Goal: Check status: Check status

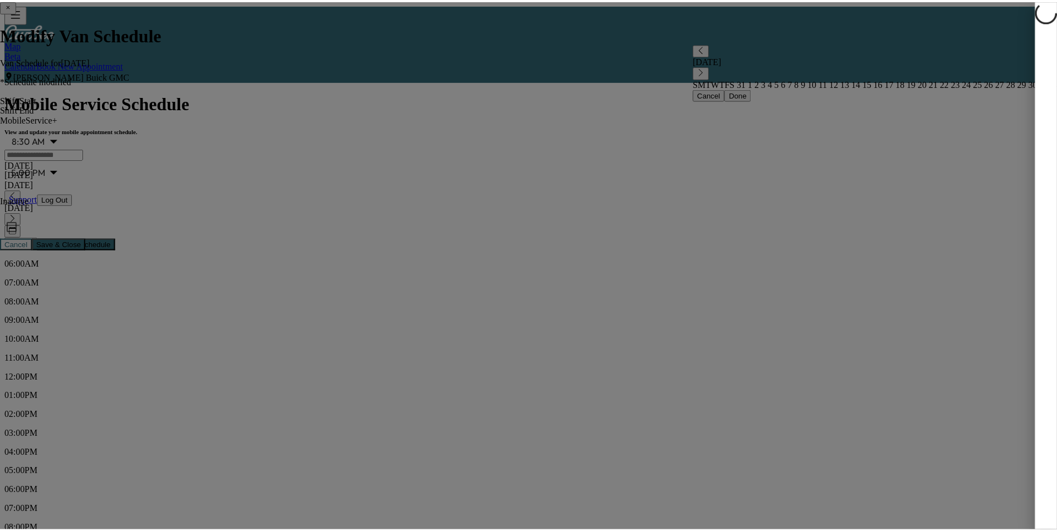
scroll to position [167, 0]
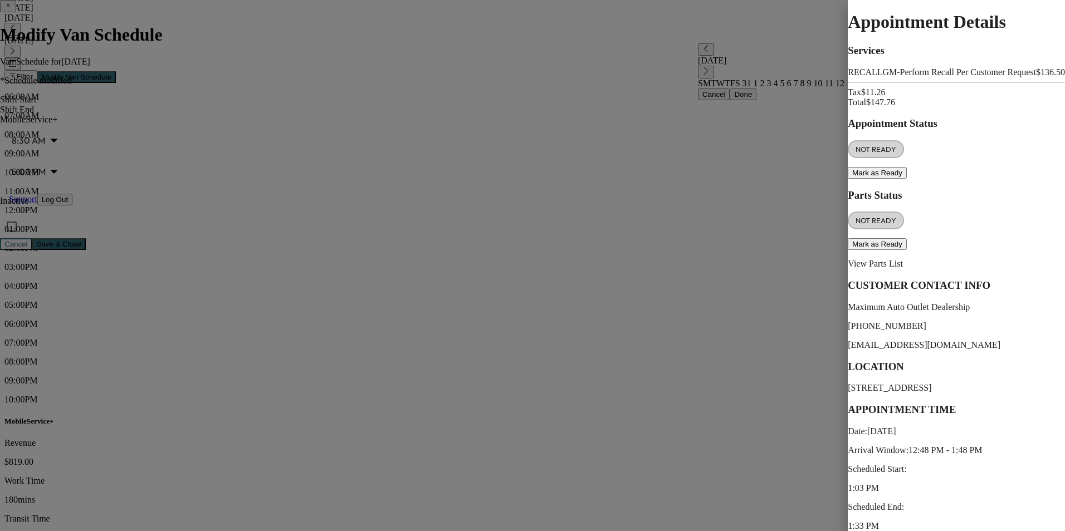
click at [491, 231] on div at bounding box center [532, 265] width 1065 height 531
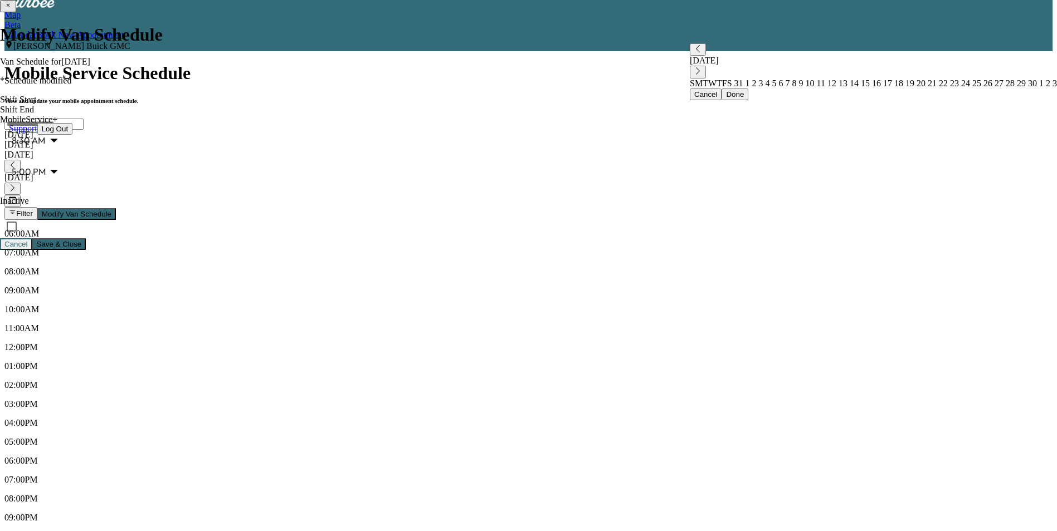
scroll to position [0, 0]
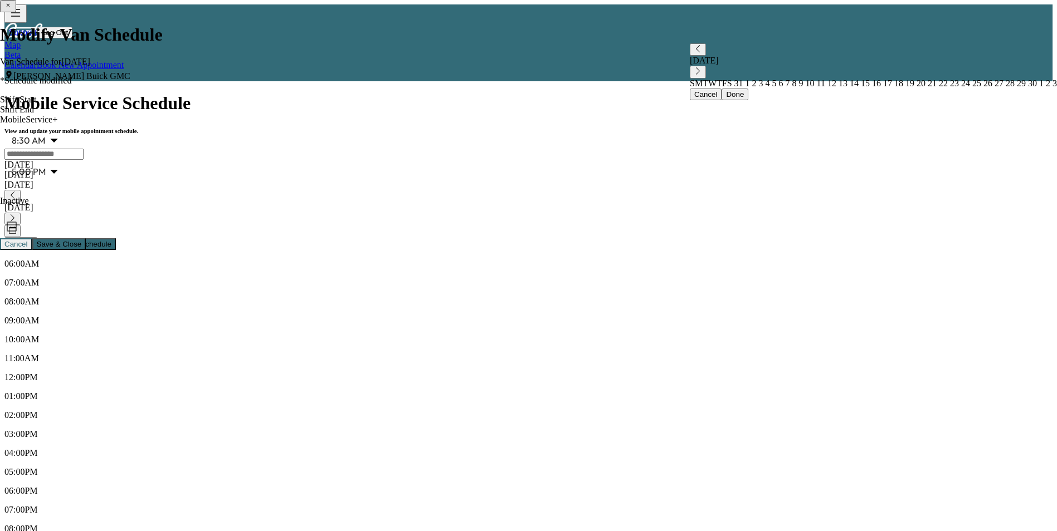
click at [303, 170] on div "[DATE]" at bounding box center [528, 175] width 1048 height 10
click at [257, 160] on div "[DATE]" at bounding box center [528, 165] width 1048 height 10
drag, startPoint x: 475, startPoint y: 283, endPoint x: 490, endPoint y: 292, distance: 17.0
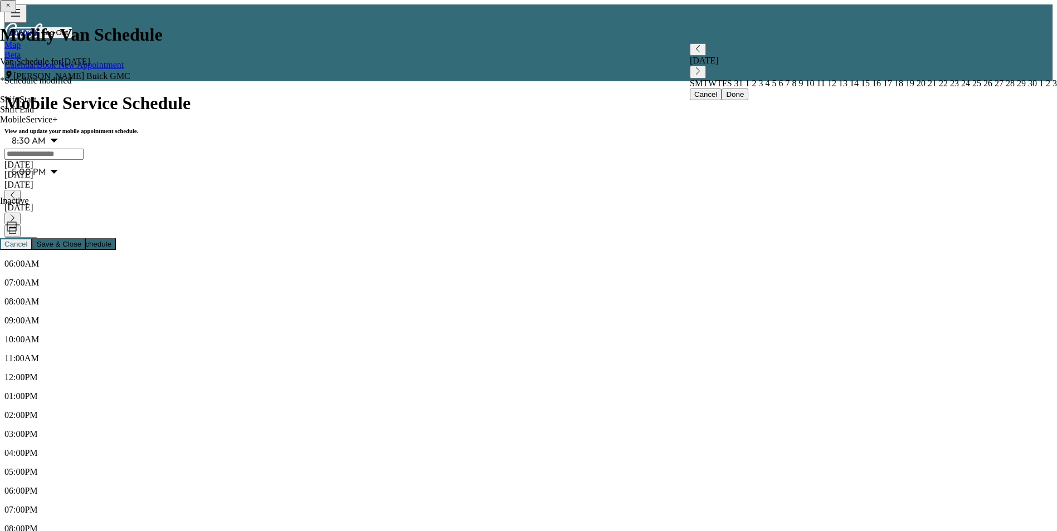
drag, startPoint x: 499, startPoint y: 334, endPoint x: 504, endPoint y: 325, distance: 10.2
click at [16, 214] on icon "button" at bounding box center [12, 217] width 7 height 7
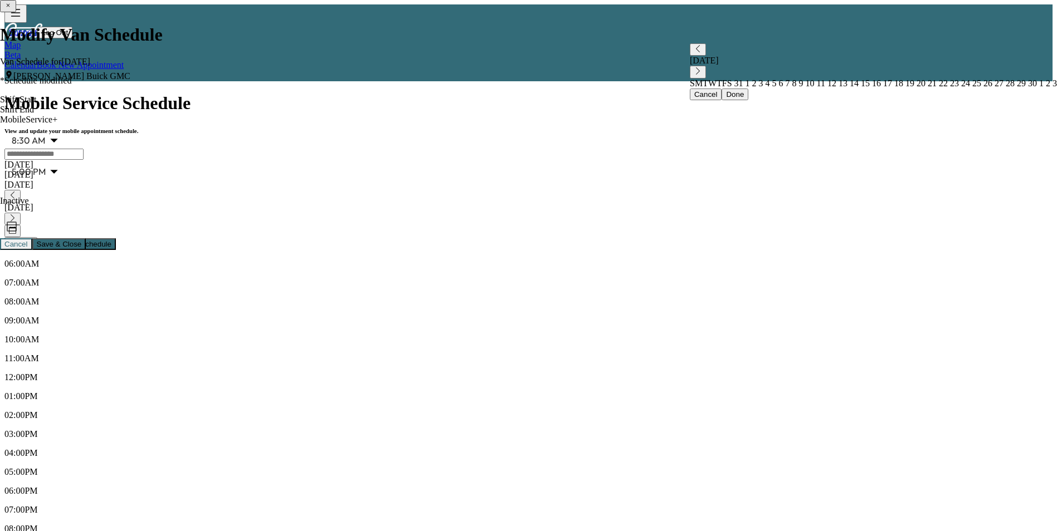
click at [16, 214] on icon "button" at bounding box center [12, 217] width 7 height 7
click at [313, 170] on div "[DATE]" at bounding box center [528, 175] width 1048 height 10
click at [364, 180] on div "[DATE]" at bounding box center [528, 185] width 1048 height 10
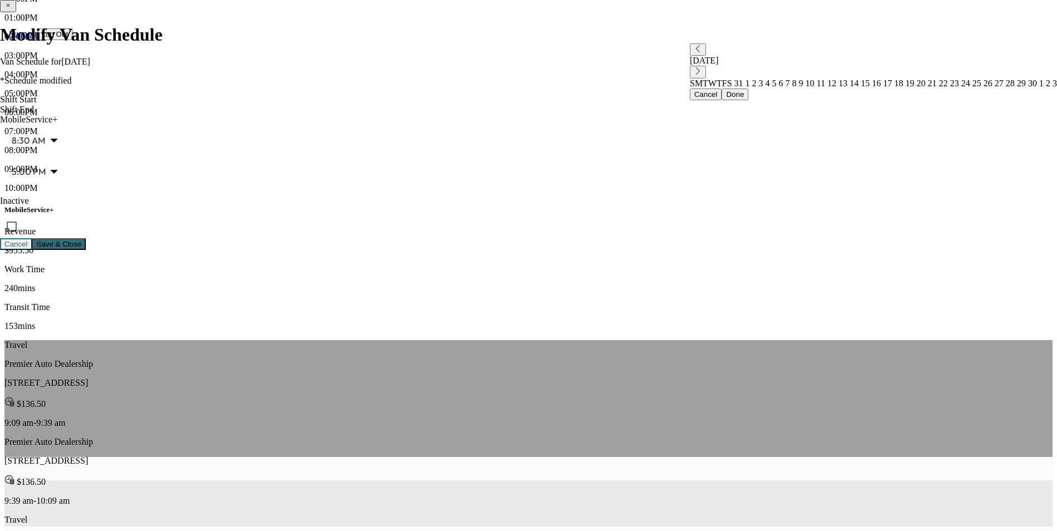
scroll to position [461, 0]
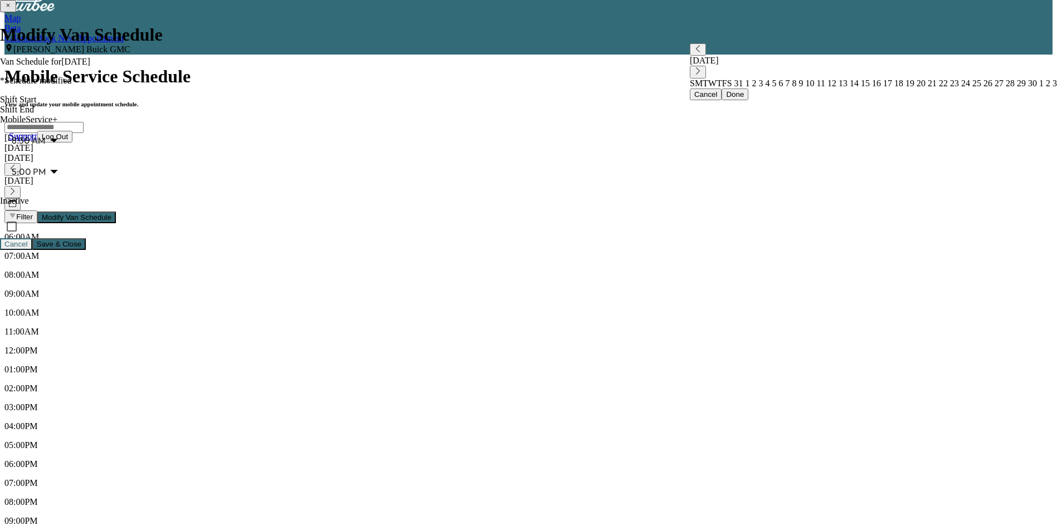
scroll to position [0, 0]
